Goal: Task Accomplishment & Management: Manage account settings

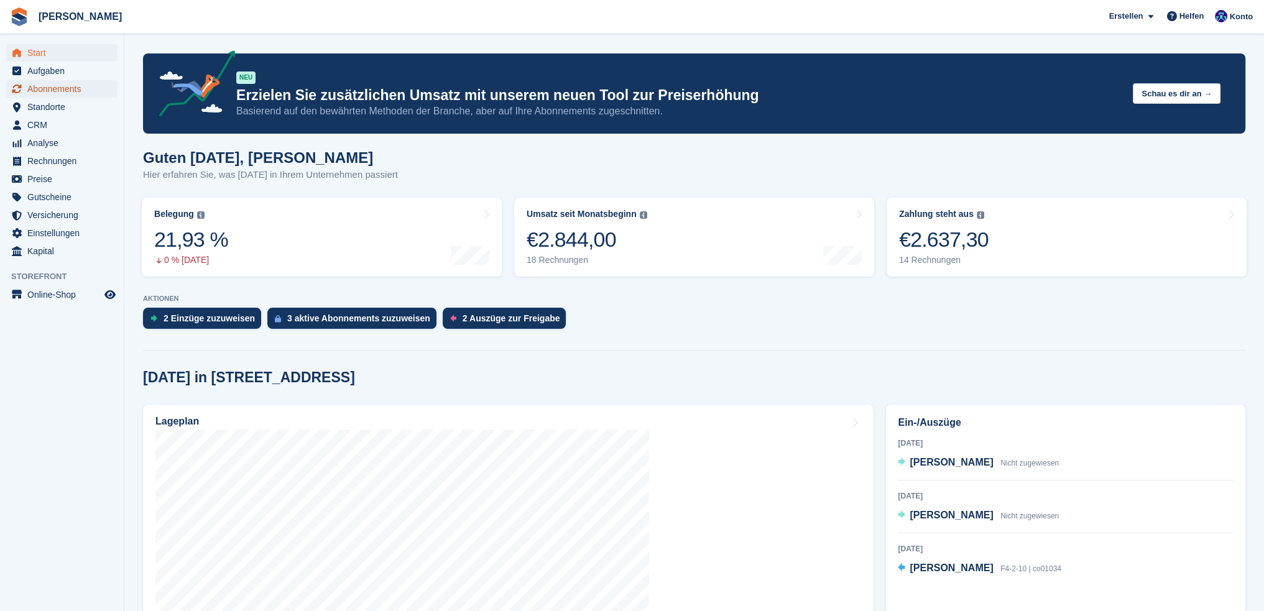
click at [48, 88] on span "Abonnements" at bounding box center [64, 88] width 75 height 17
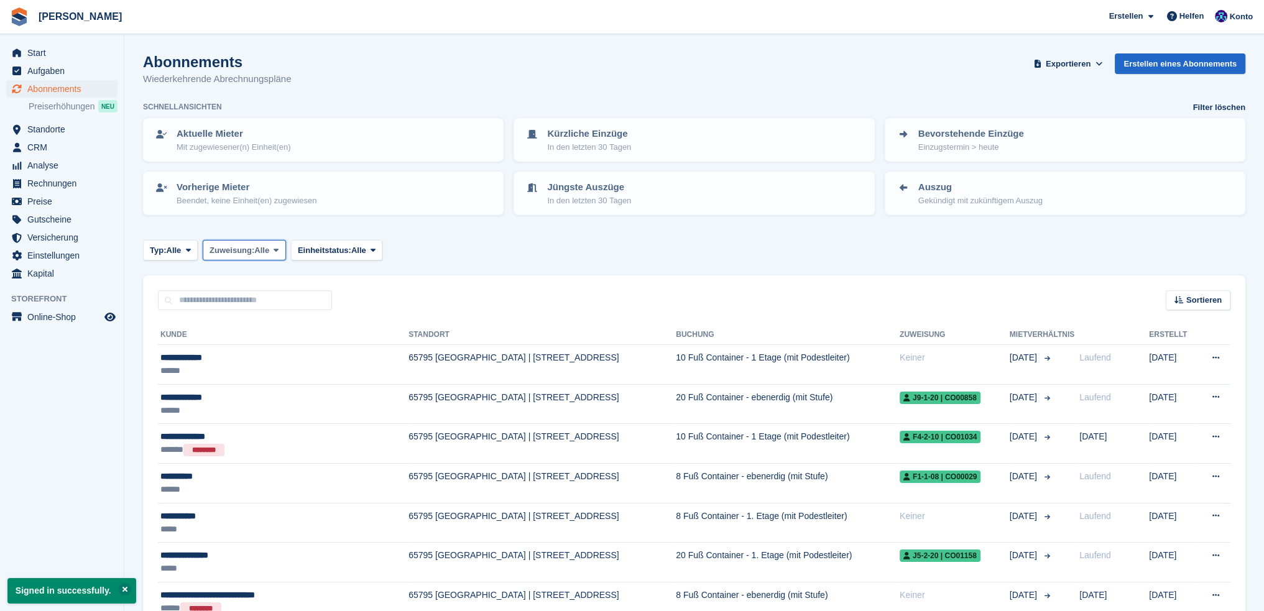
click at [274, 249] on span at bounding box center [276, 250] width 10 height 10
click at [264, 320] on link "Nicht zugeordnet" at bounding box center [262, 324] width 108 height 22
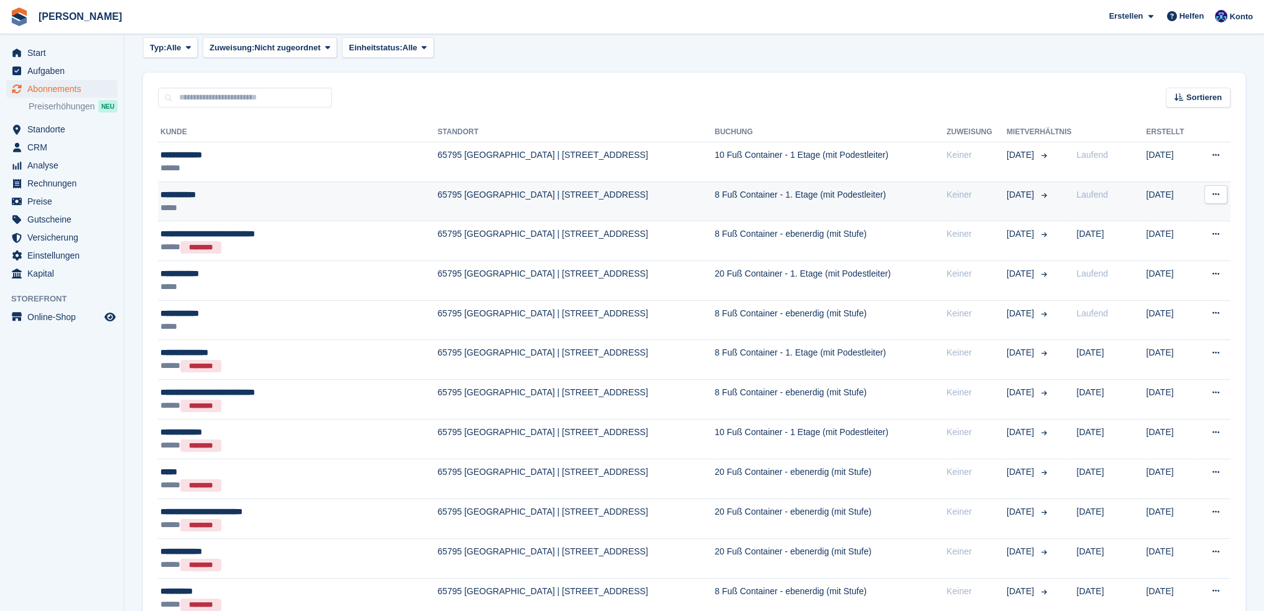
scroll to position [140, 0]
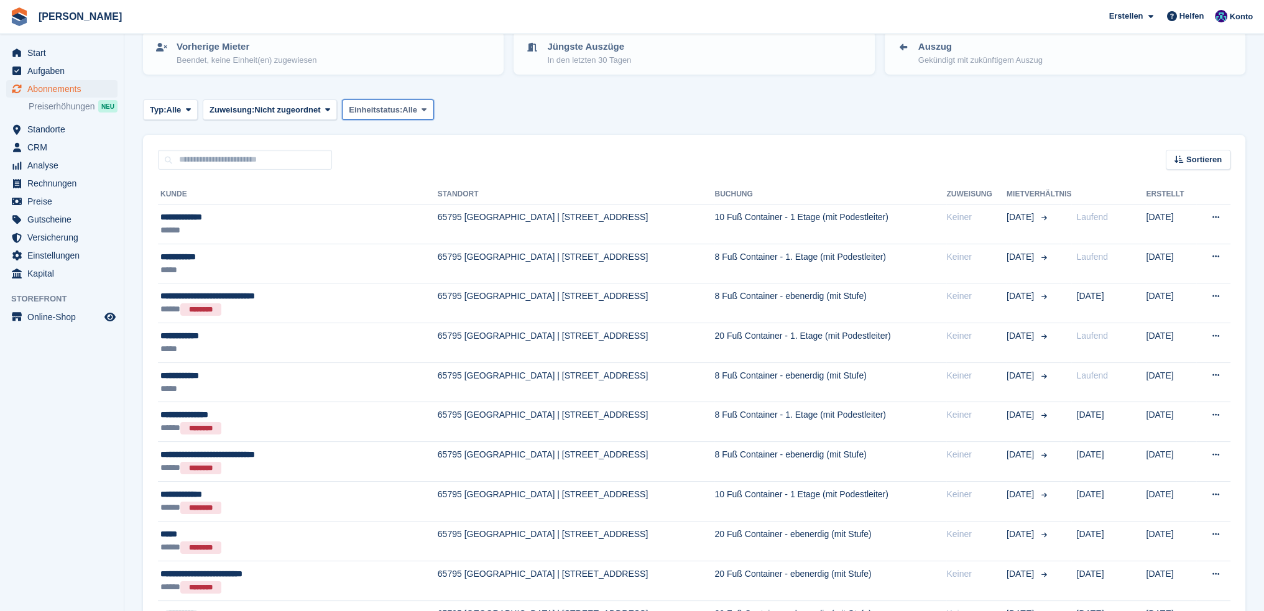
click at [410, 113] on span "Alle" at bounding box center [409, 110] width 15 height 12
click at [177, 109] on span "Alle" at bounding box center [173, 110] width 15 height 12
click at [174, 200] on link "Aktiv" at bounding box center [203, 206] width 108 height 22
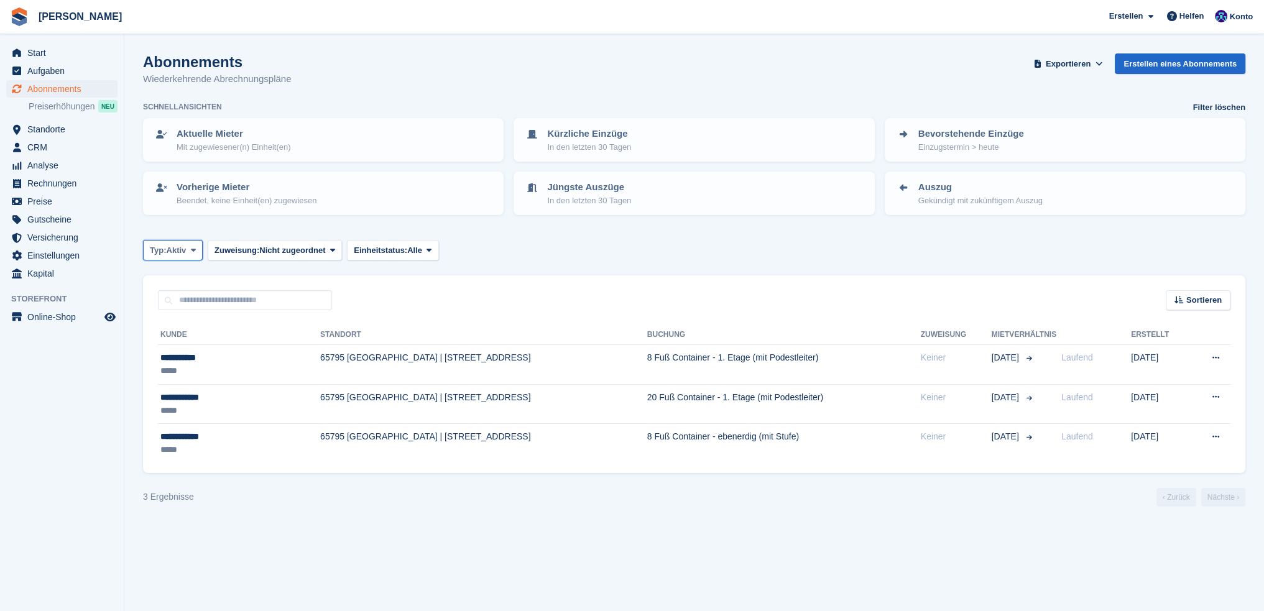
click at [178, 247] on span "Aktiv" at bounding box center [176, 250] width 20 height 12
click at [175, 295] on link "Demnächst" at bounding box center [203, 302] width 108 height 22
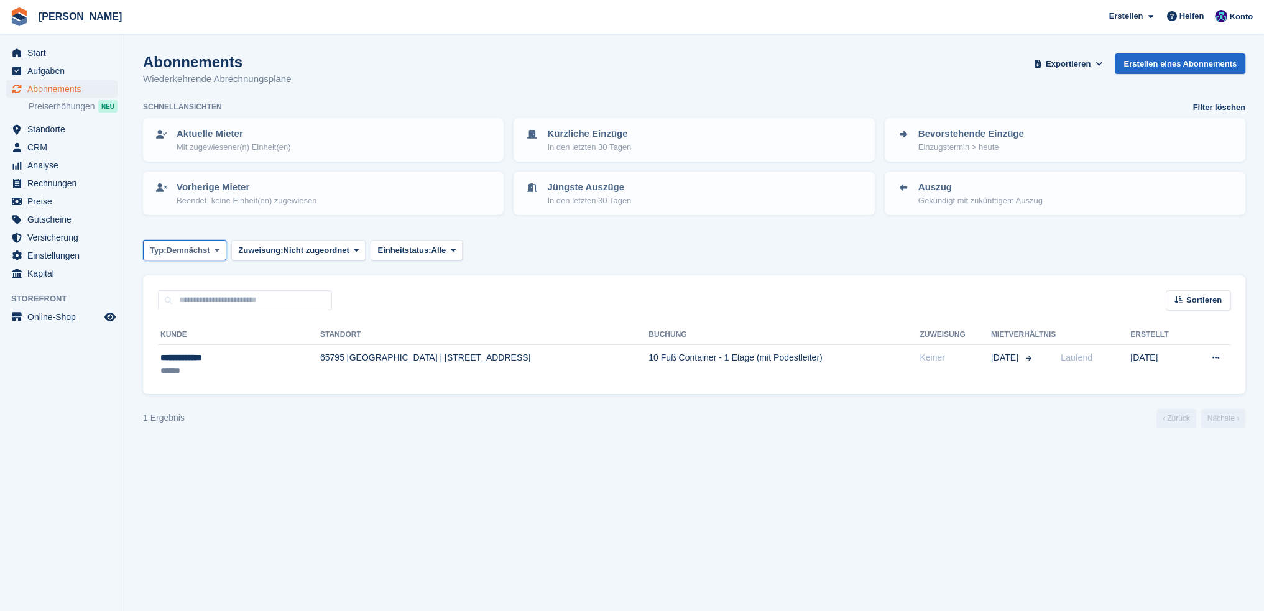
click at [190, 252] on span "Demnächst" at bounding box center [188, 250] width 44 height 12
click at [179, 275] on link "Alle" at bounding box center [203, 280] width 108 height 22
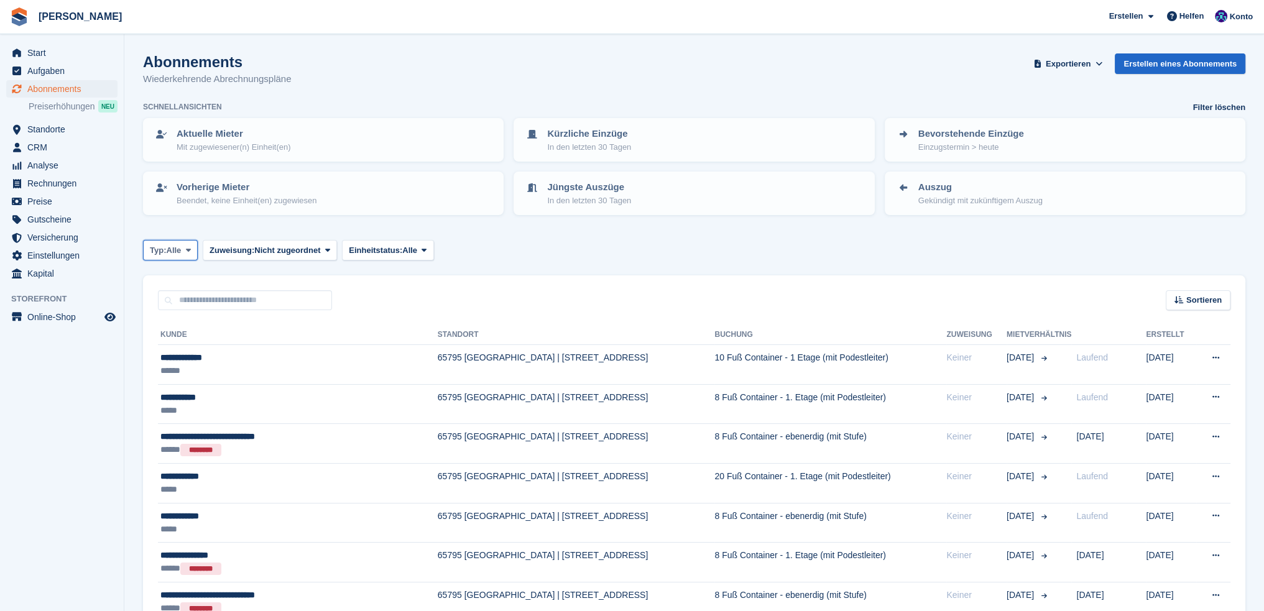
click at [181, 253] on span "Alle" at bounding box center [173, 250] width 15 height 12
click at [174, 367] on link "Ende" at bounding box center [203, 369] width 108 height 22
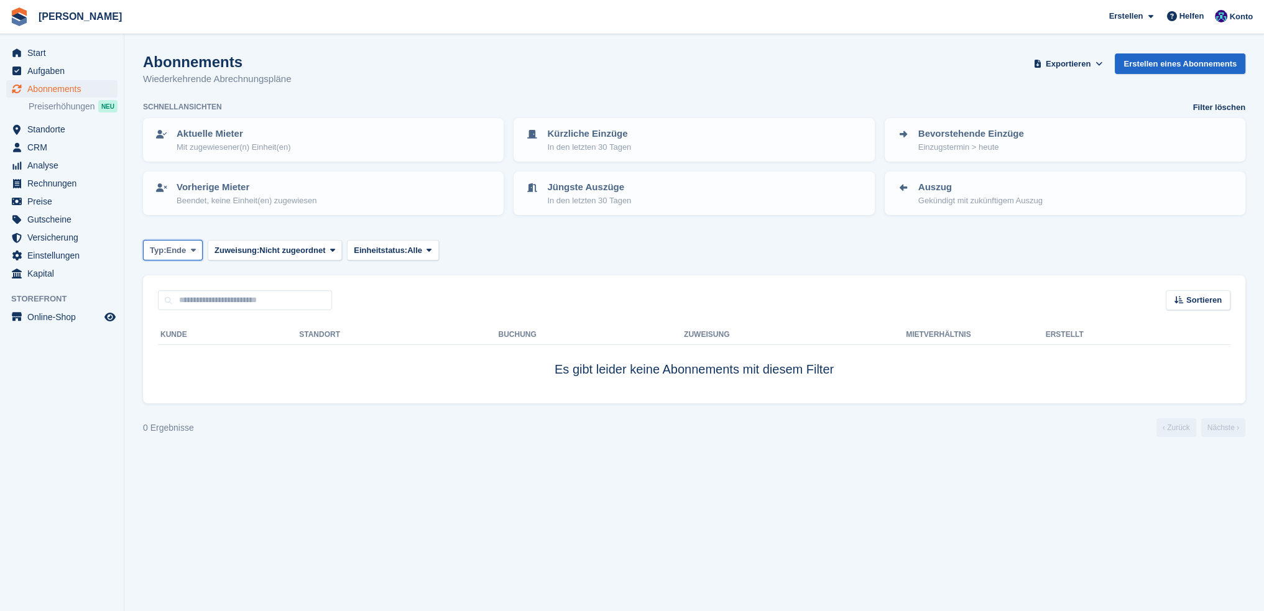
click at [180, 257] on button "Typ: Ende" at bounding box center [173, 250] width 60 height 21
click at [178, 342] on link "Aktiv" at bounding box center [203, 347] width 108 height 22
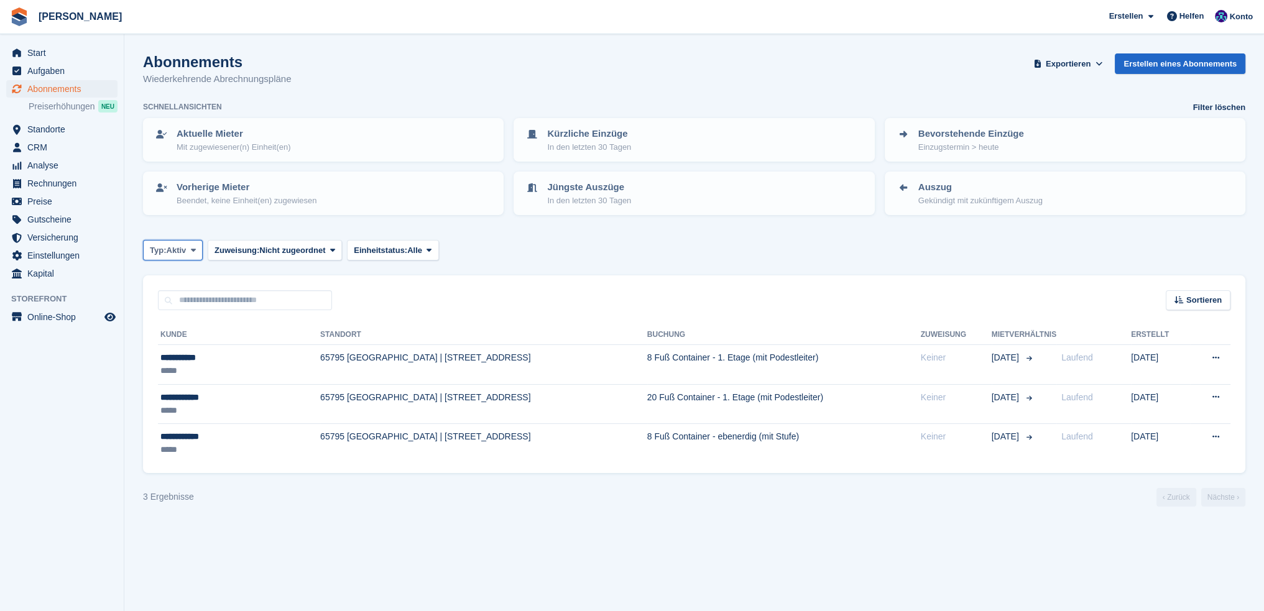
click at [185, 252] on span "Aktiv" at bounding box center [176, 250] width 20 height 12
click at [188, 324] on link "Vorherige" at bounding box center [203, 324] width 108 height 22
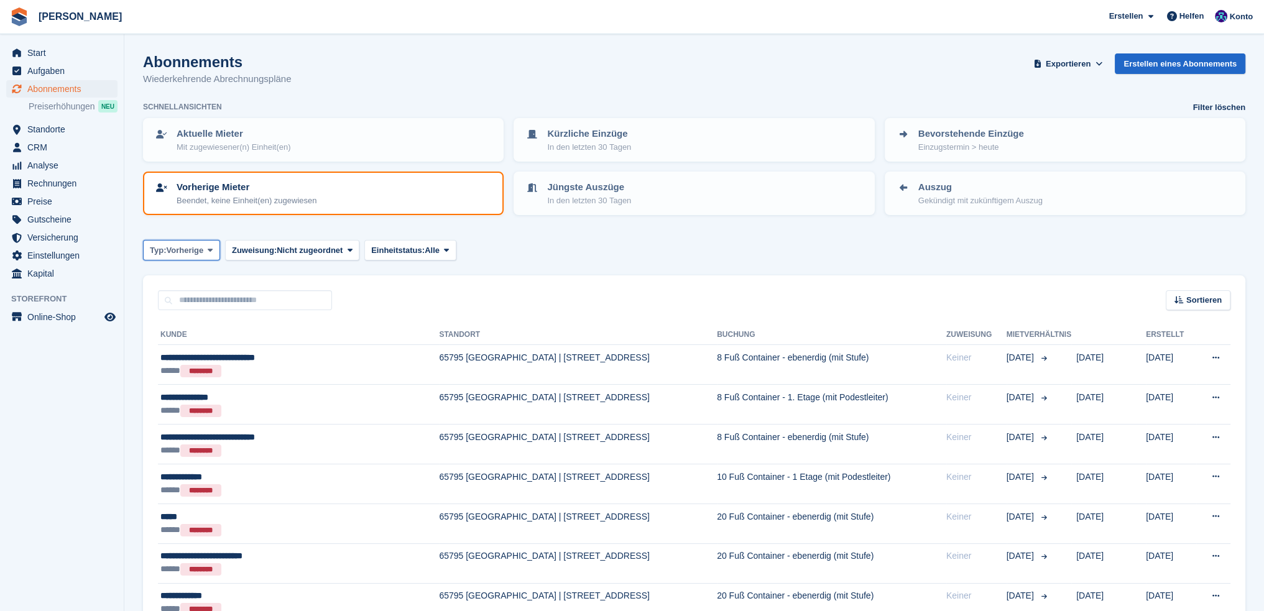
click at [198, 247] on span "Vorherige" at bounding box center [184, 250] width 37 height 12
click at [190, 300] on link "Demnächst" at bounding box center [203, 302] width 108 height 22
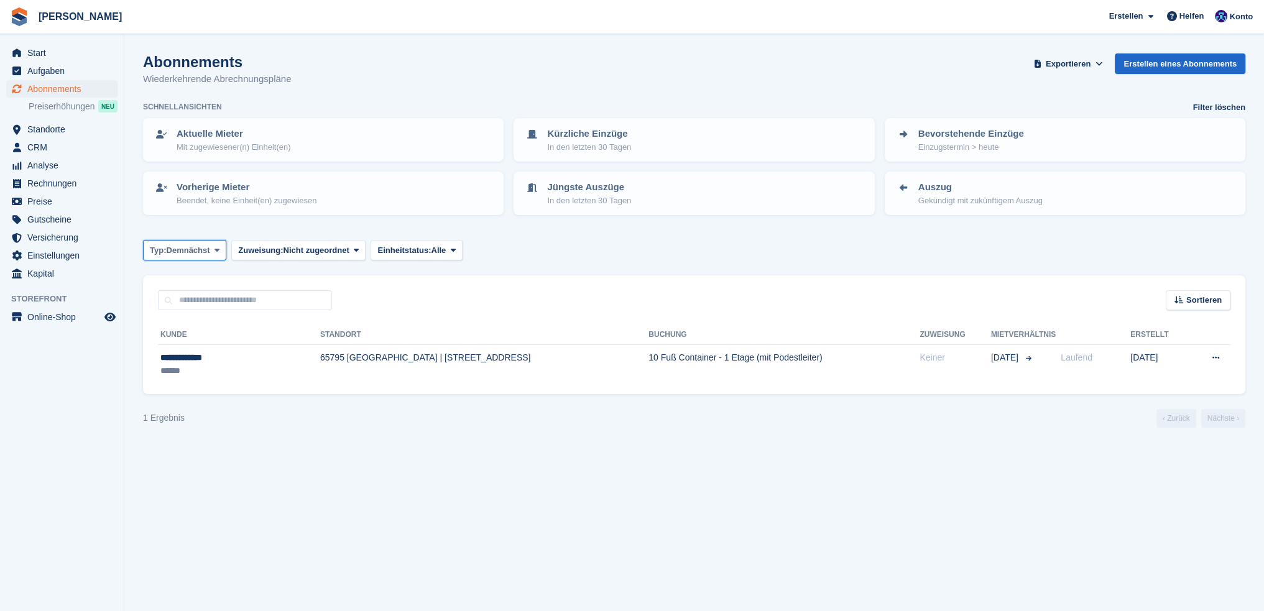
click at [182, 253] on span "Demnächst" at bounding box center [188, 250] width 44 height 12
click at [183, 344] on link "Aktiv" at bounding box center [203, 347] width 108 height 22
